Goal: Book appointment/travel/reservation

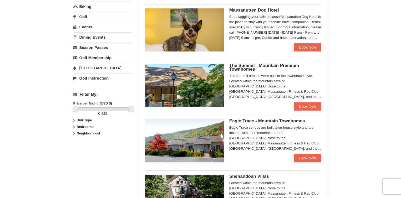
scroll to position [165, 0]
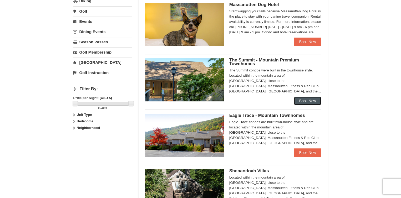
click at [302, 101] on link "Book Now" at bounding box center [307, 101] width 27 height 8
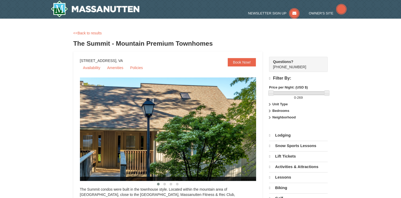
select select "9"
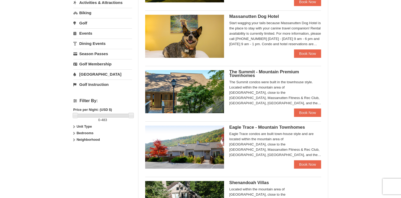
scroll to position [165, 0]
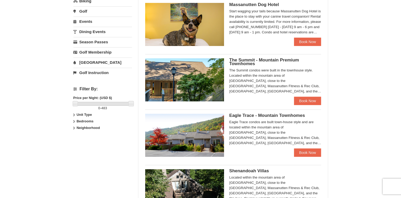
click at [86, 19] on link "Events" at bounding box center [102, 22] width 59 height 10
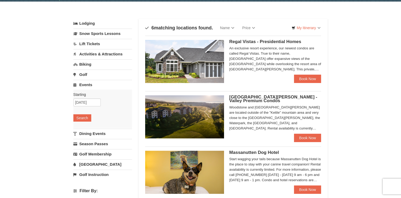
scroll to position [0, 0]
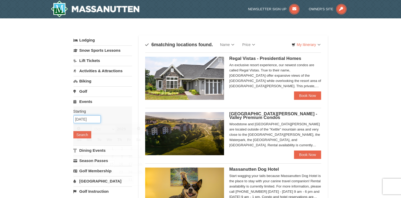
click at [92, 118] on input "[DATE]" at bounding box center [86, 120] width 27 height 8
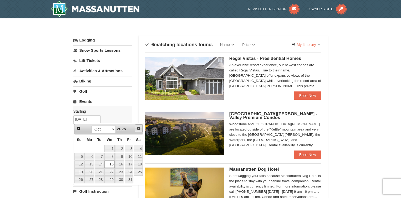
click at [138, 129] on span "Next" at bounding box center [139, 129] width 4 height 4
click at [121, 173] on link "20" at bounding box center [119, 172] width 9 height 7
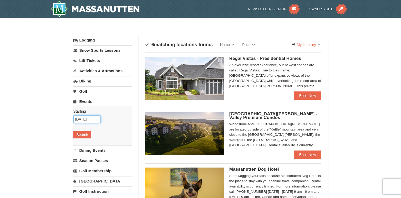
click at [94, 116] on input "11/20/2025" at bounding box center [86, 120] width 27 height 8
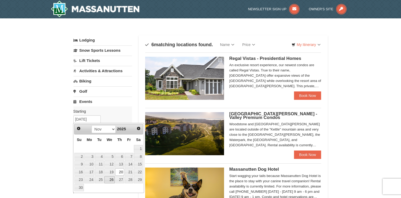
click at [108, 178] on link "26" at bounding box center [109, 180] width 10 height 7
type input "11/26/2025"
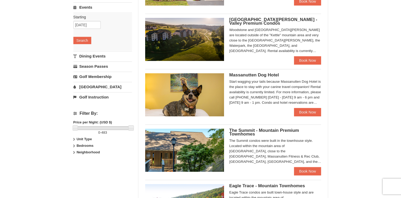
scroll to position [99, 0]
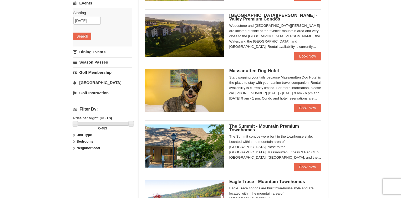
click at [74, 142] on icon at bounding box center [74, 142] width 4 height 4
click at [76, 163] on input "checkbox" at bounding box center [74, 164] width 3 height 3
checkbox input "true"
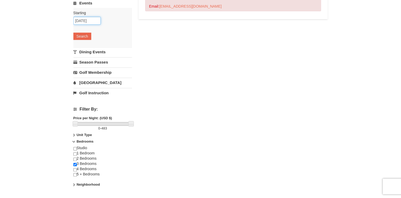
click at [93, 21] on input "11/26/2025" at bounding box center [86, 21] width 27 height 8
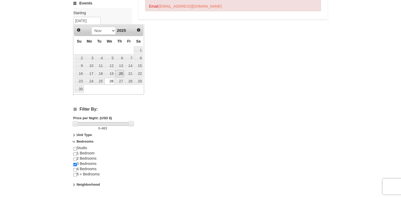
click at [121, 73] on link "20" at bounding box center [119, 73] width 9 height 7
type input "11/20/2025"
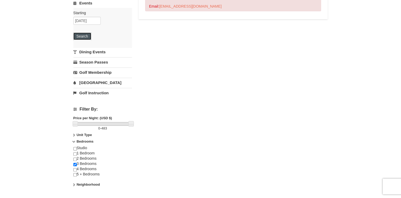
click at [78, 34] on button "Search" at bounding box center [82, 36] width 18 height 7
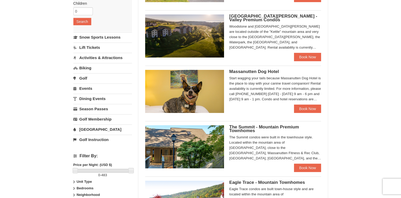
scroll to position [99, 0]
